Goal: Navigation & Orientation: Find specific page/section

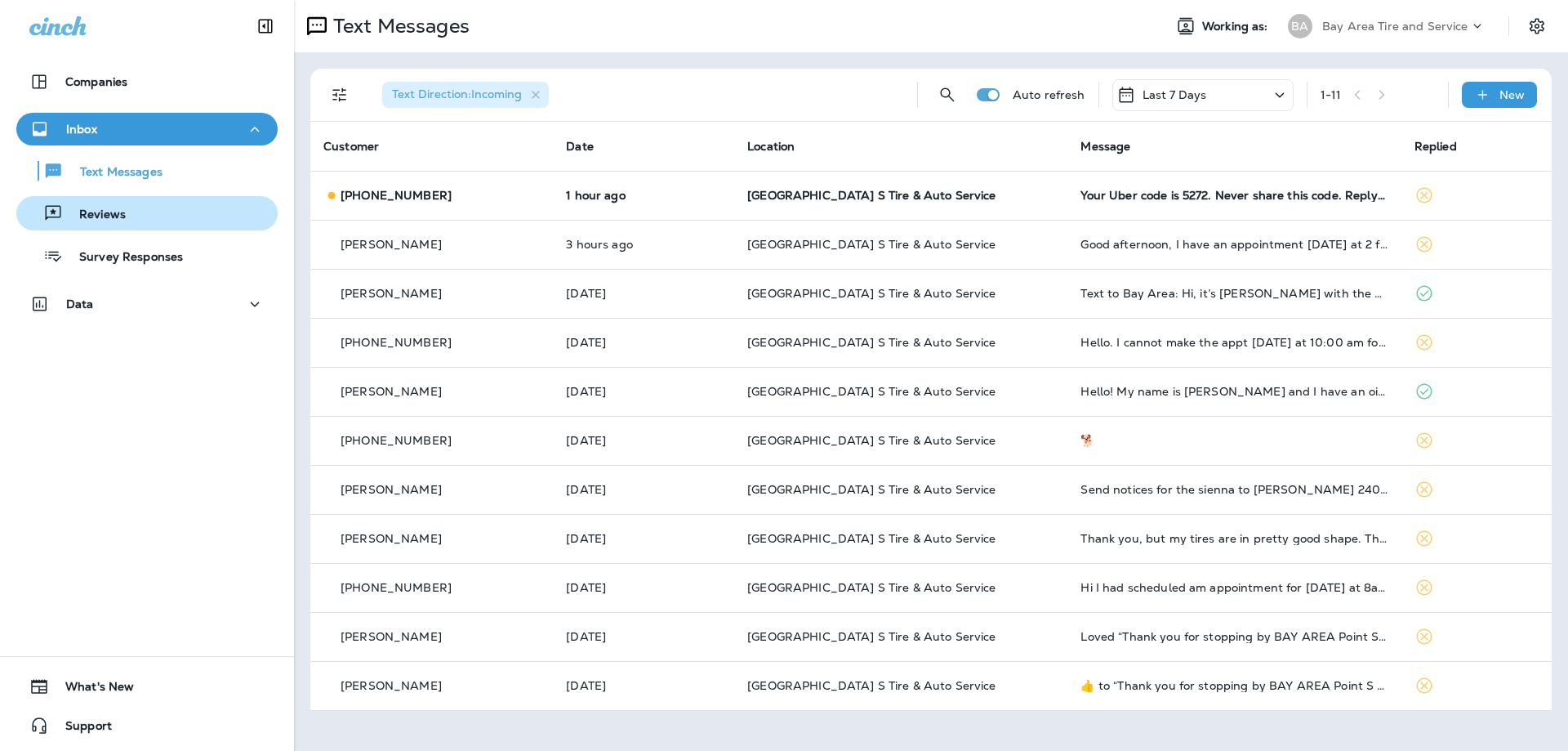
click at [87, 208] on p "Reviews" at bounding box center [95, 215] width 63 height 15
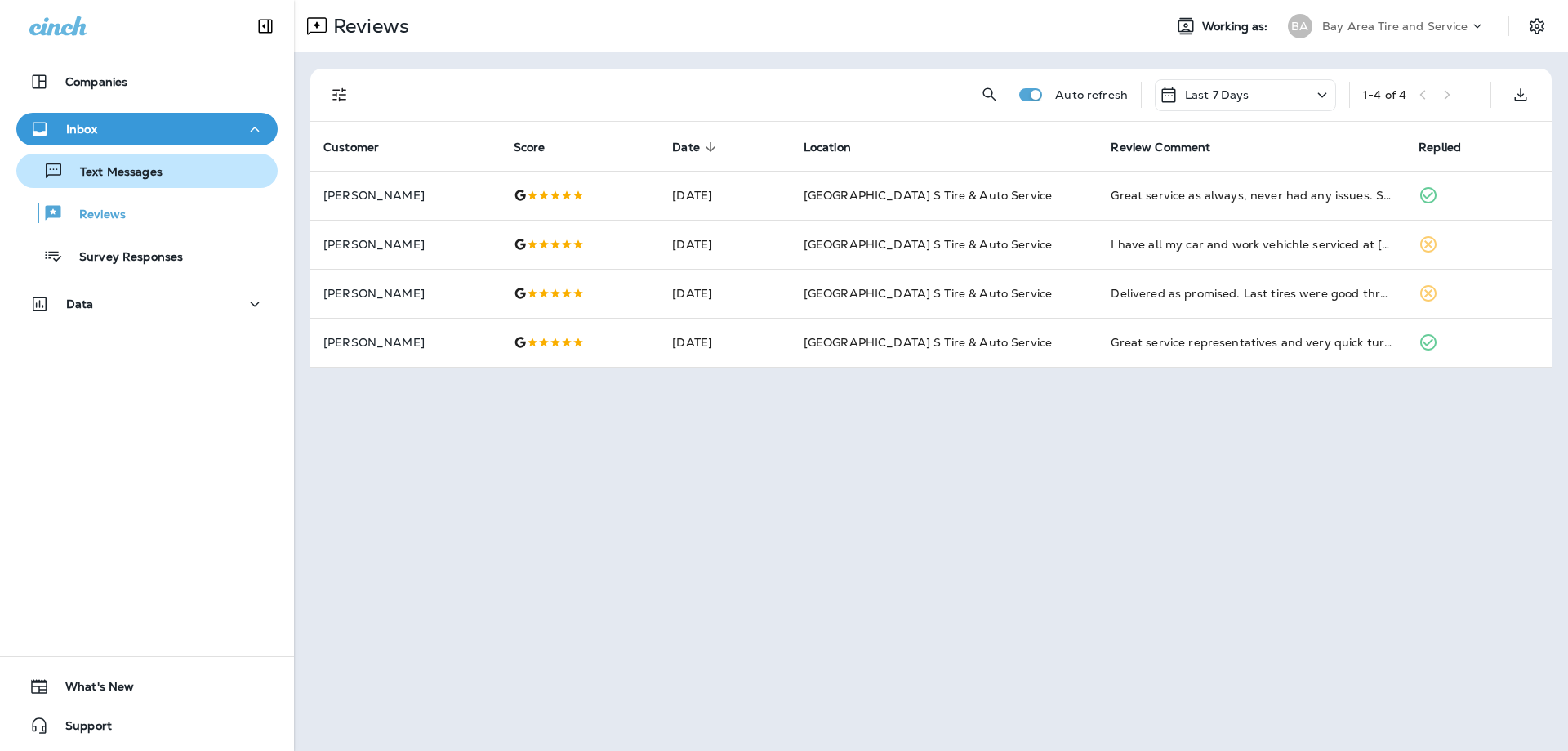
click at [89, 181] on div "Text Messages" at bounding box center [92, 171] width 140 height 24
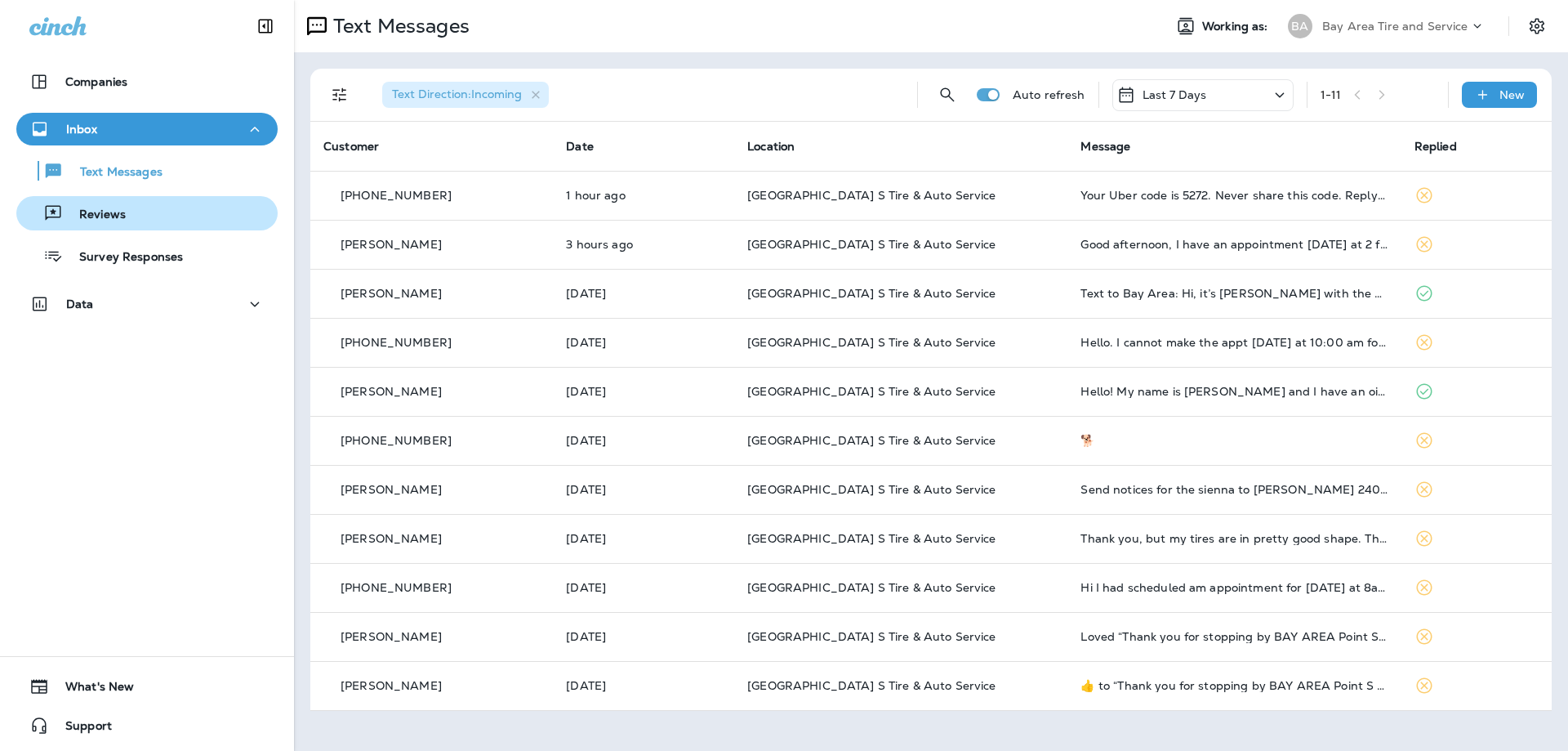
click at [102, 205] on div "Reviews" at bounding box center [74, 213] width 103 height 24
